Goal: Information Seeking & Learning: Check status

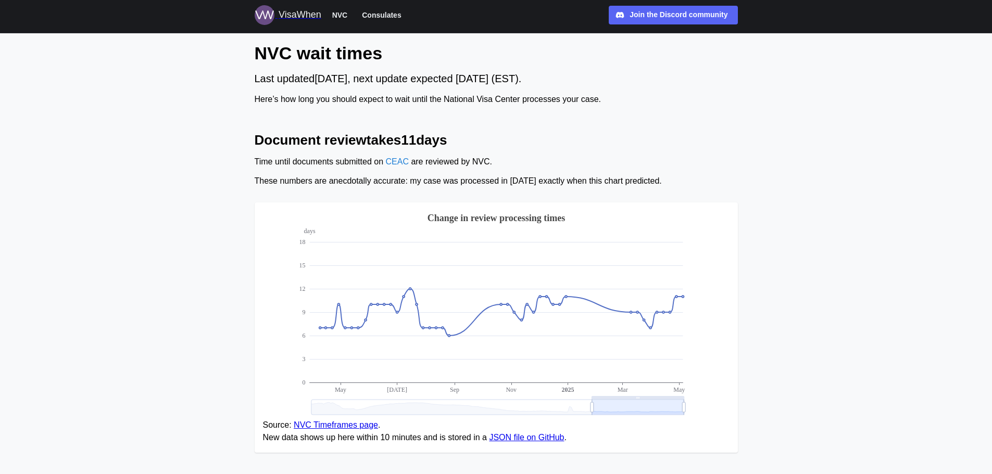
drag, startPoint x: 505, startPoint y: 129, endPoint x: 707, endPoint y: 186, distance: 209.3
click at [707, 186] on div "These numbers are anecdotally accurate: my case was processed in [DATE] exactly…" at bounding box center [496, 181] width 483 height 13
drag, startPoint x: 673, startPoint y: 182, endPoint x: 232, endPoint y: 116, distance: 445.4
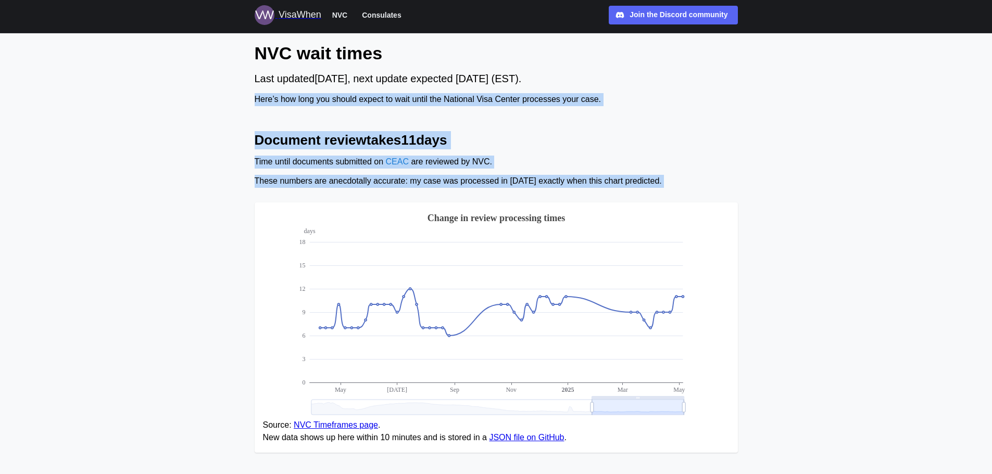
drag, startPoint x: 232, startPoint y: 113, endPoint x: 724, endPoint y: 193, distance: 497.8
click at [718, 190] on div "Document review takes 11 days Time until documents submitted on CEAC are review…" at bounding box center [496, 296] width 483 height 330
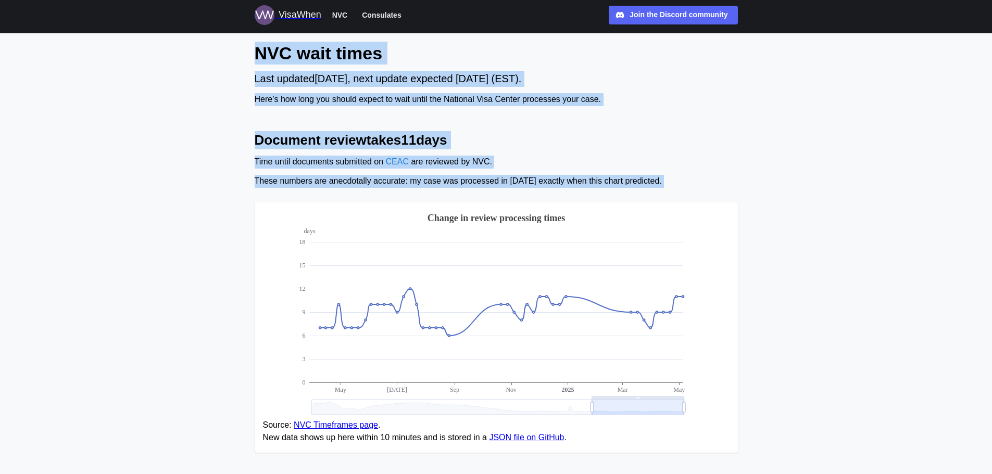
drag, startPoint x: 718, startPoint y: 190, endPoint x: 203, endPoint y: 54, distance: 533.1
drag, startPoint x: 203, startPoint y: 54, endPoint x: 787, endPoint y: 186, distance: 599.0
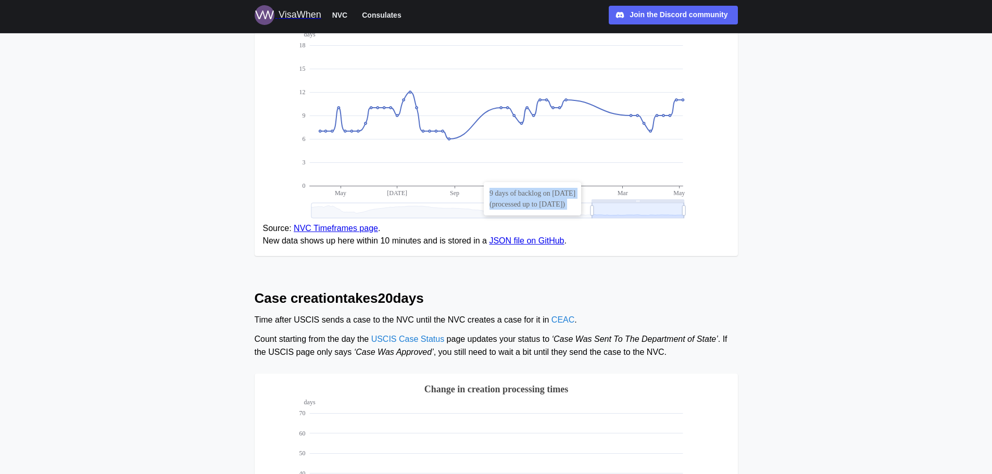
scroll to position [312, 0]
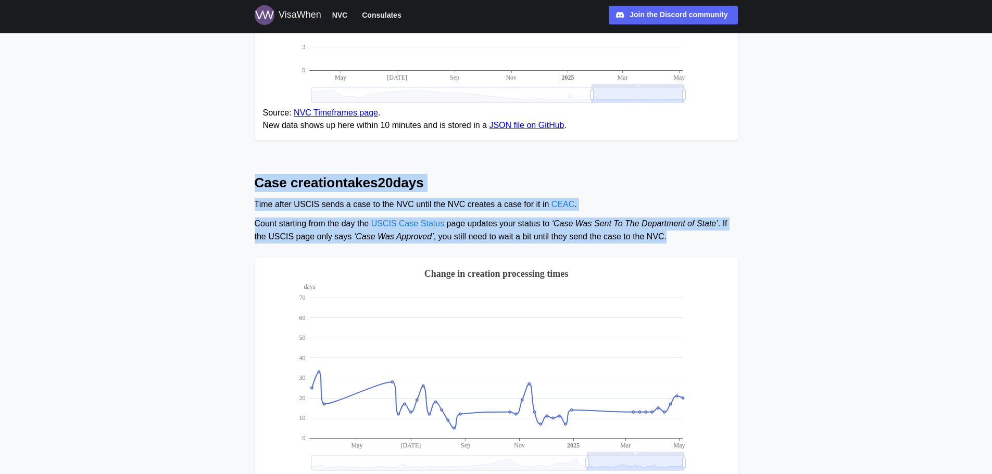
drag, startPoint x: 202, startPoint y: 176, endPoint x: 766, endPoint y: 241, distance: 568.1
click at [766, 241] on main "NVC wait times Last updated [DATE] , next update expected [DATE] (EST). Here’s …" at bounding box center [496, 308] width 992 height 1240
drag, startPoint x: 766, startPoint y: 241, endPoint x: 525, endPoint y: 145, distance: 259.6
click at [525, 145] on main "NVC wait times Last updated [DATE] , next update expected [DATE] (EST). Here’s …" at bounding box center [496, 308] width 992 height 1240
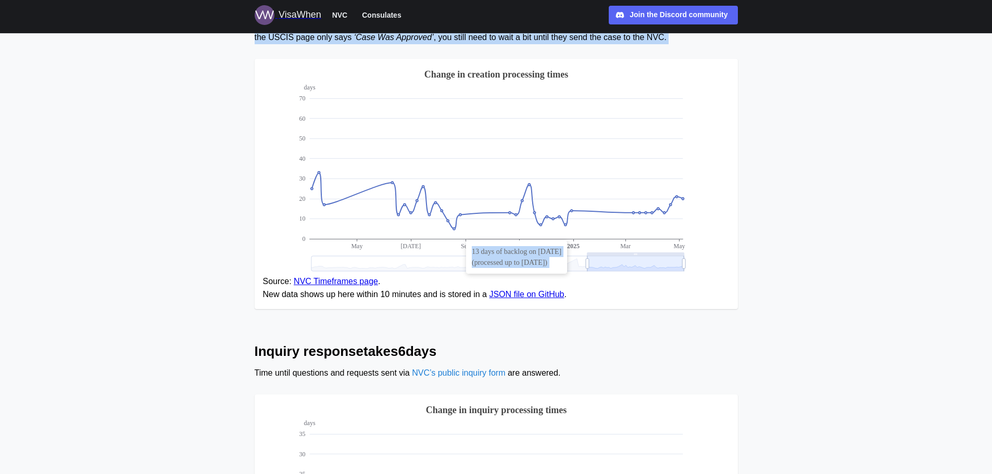
scroll to position [677, 0]
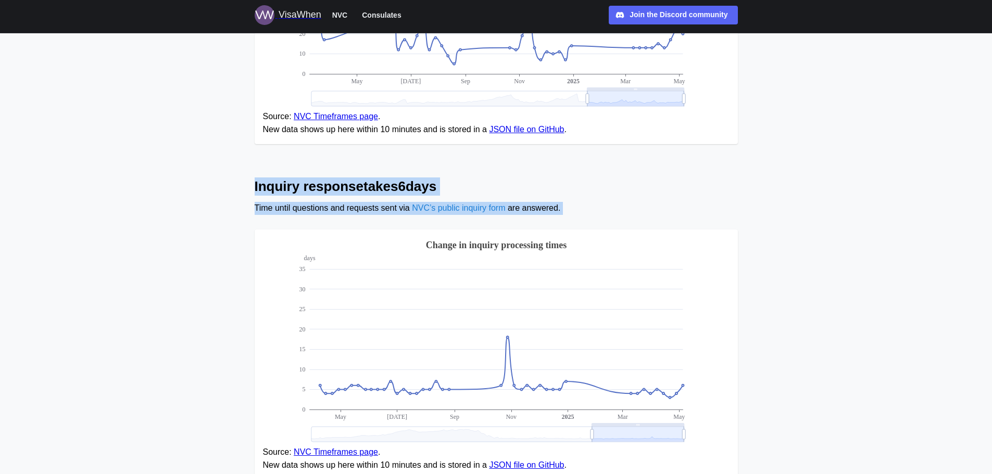
drag, startPoint x: 226, startPoint y: 173, endPoint x: 623, endPoint y: 229, distance: 400.1
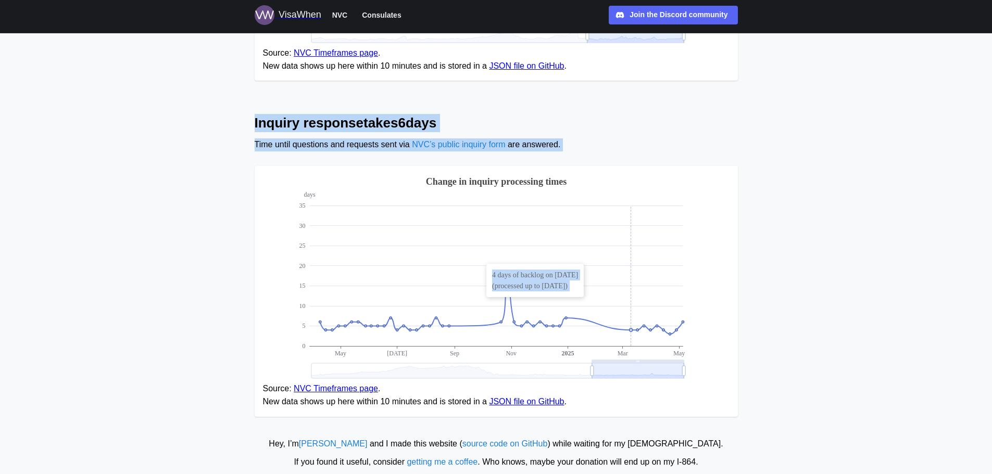
scroll to position [765, 0]
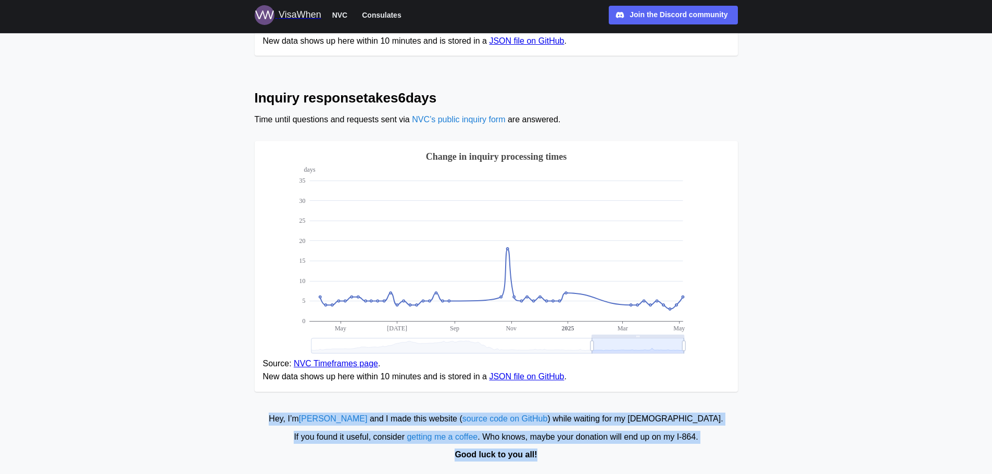
drag, startPoint x: 270, startPoint y: 407, endPoint x: 798, endPoint y: 481, distance: 533.0
click at [598, 458] on div "Good luck to you all!" at bounding box center [495, 455] width 981 height 13
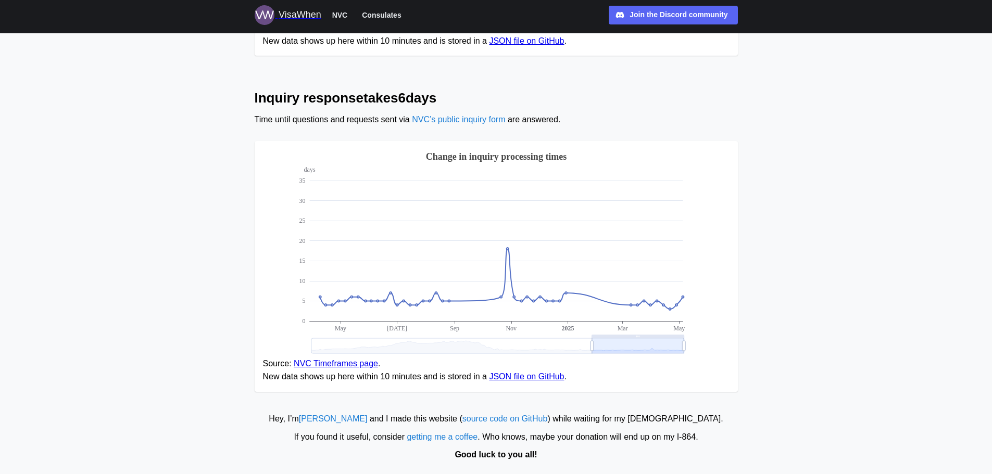
click at [598, 458] on div "Good luck to you all!" at bounding box center [495, 455] width 981 height 13
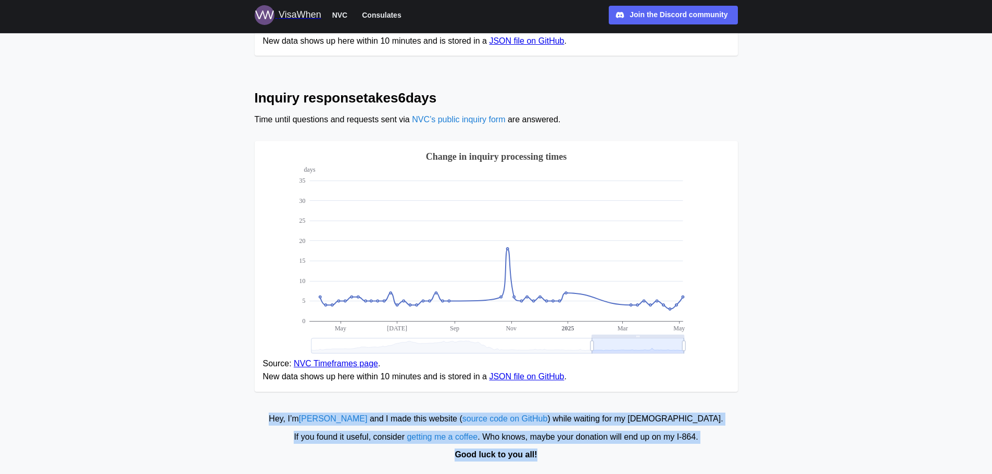
drag, startPoint x: 596, startPoint y: 458, endPoint x: 287, endPoint y: 402, distance: 313.7
drag, startPoint x: 287, startPoint y: 401, endPoint x: 643, endPoint y: 464, distance: 362.0
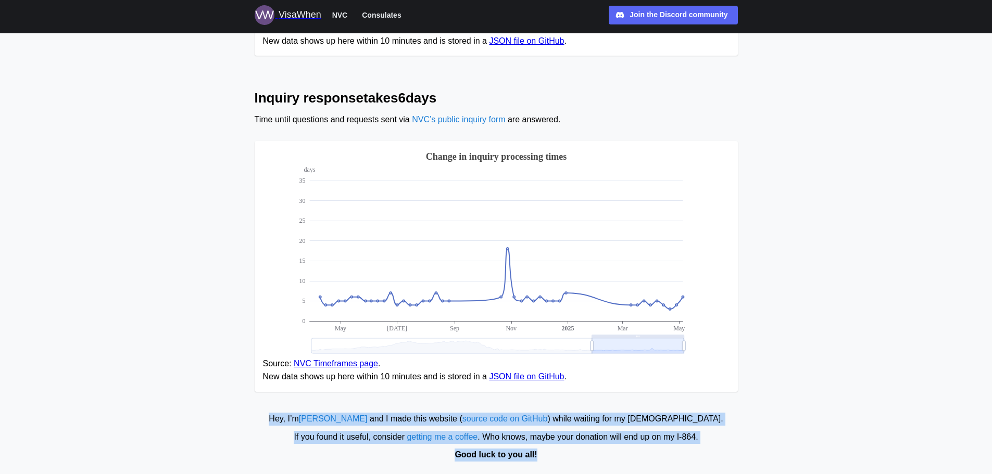
drag, startPoint x: 643, startPoint y: 464, endPoint x: 712, endPoint y: 400, distance: 93.2
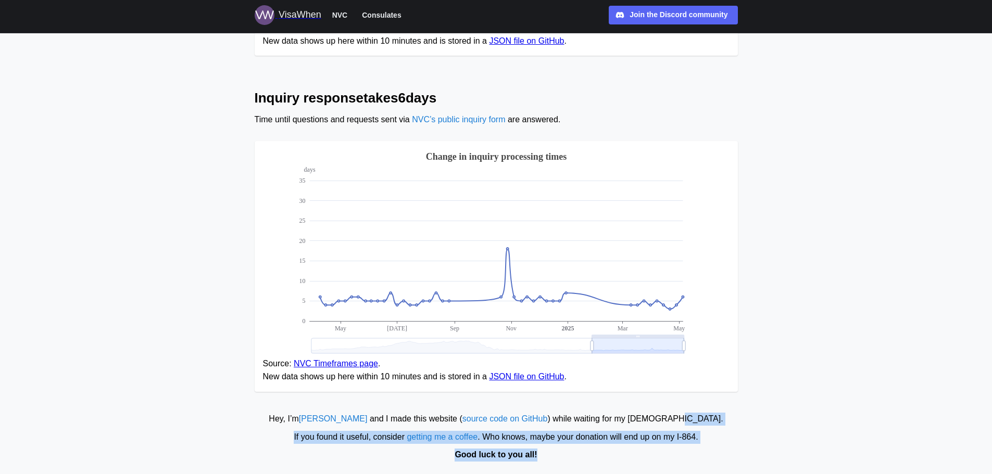
drag, startPoint x: 712, startPoint y: 400, endPoint x: 659, endPoint y: 460, distance: 79.6
click at [655, 457] on div "Good luck to you all!" at bounding box center [495, 455] width 981 height 13
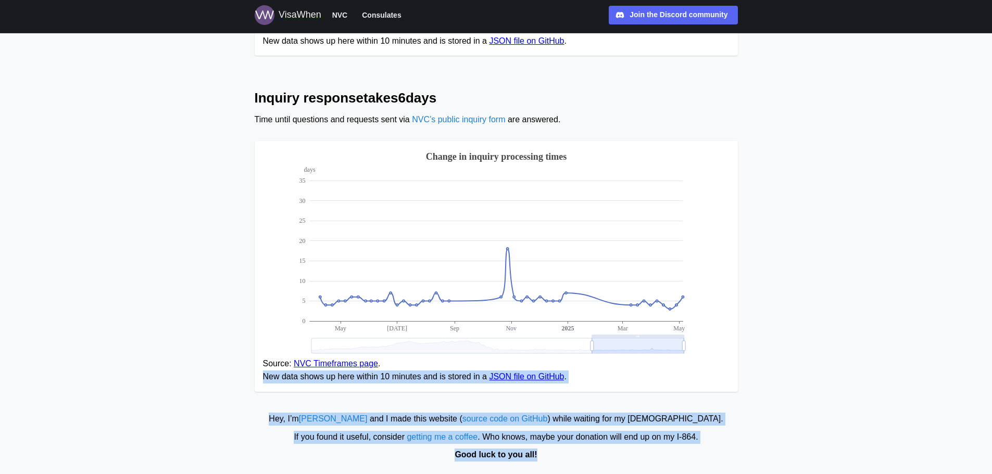
drag, startPoint x: 654, startPoint y: 457, endPoint x: 265, endPoint y: 395, distance: 393.9
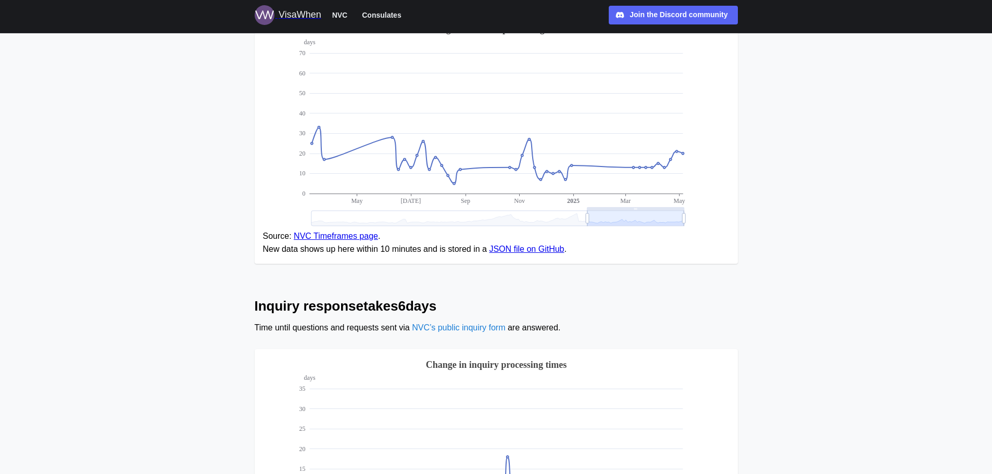
scroll to position [141, 0]
